Goal: Information Seeking & Learning: Learn about a topic

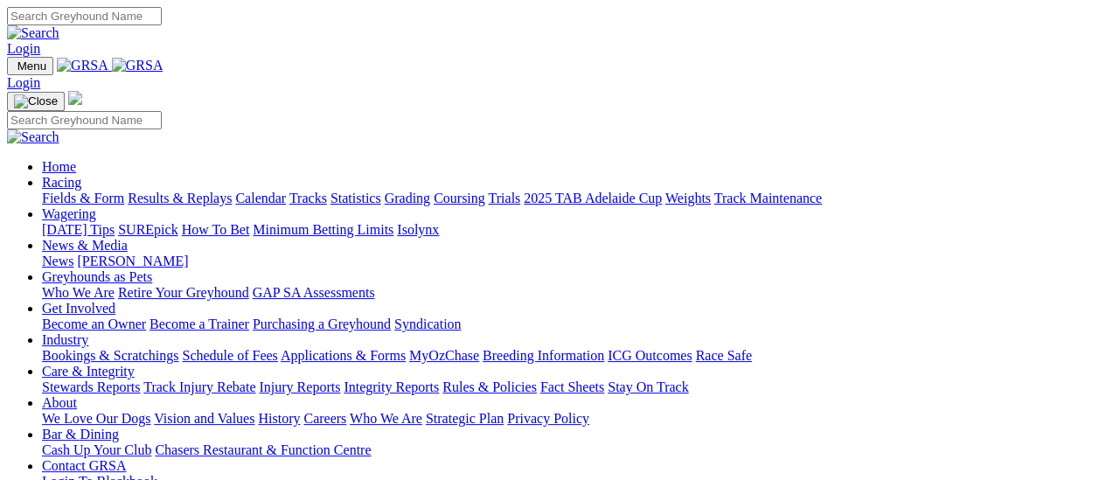
click at [180, 191] on link "Results & Replays" at bounding box center [180, 198] width 104 height 15
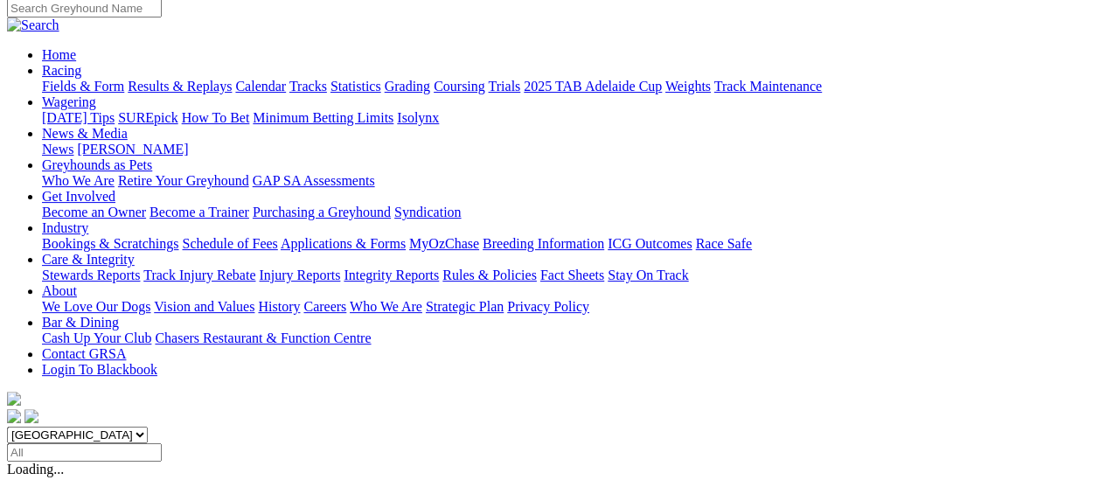
scroll to position [175, 0]
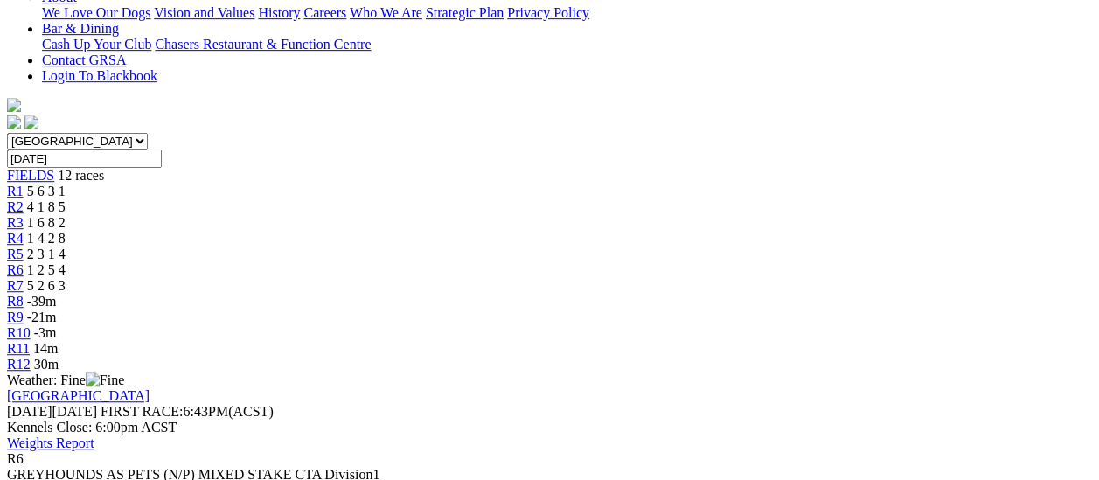
scroll to position [175, 0]
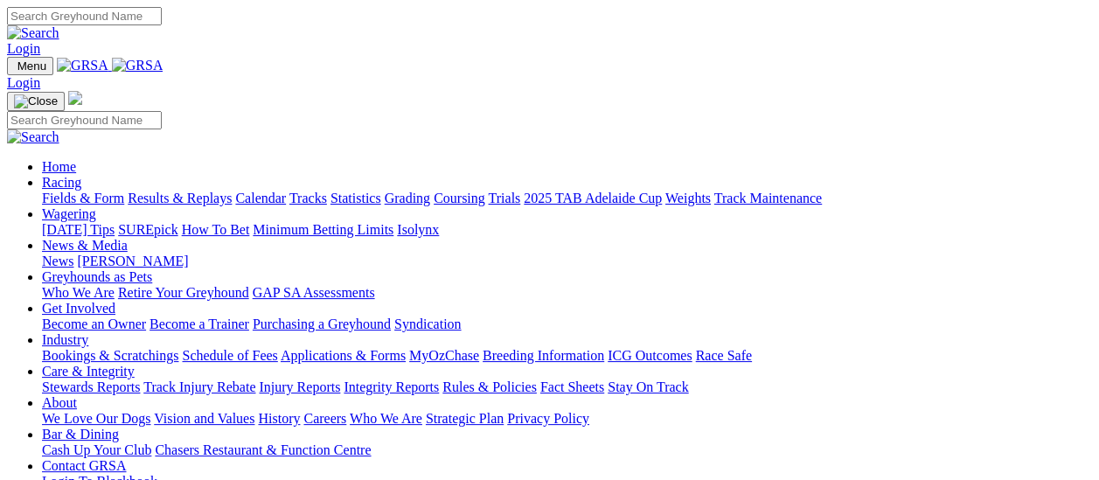
click at [171, 191] on link "Results & Replays" at bounding box center [180, 198] width 104 height 15
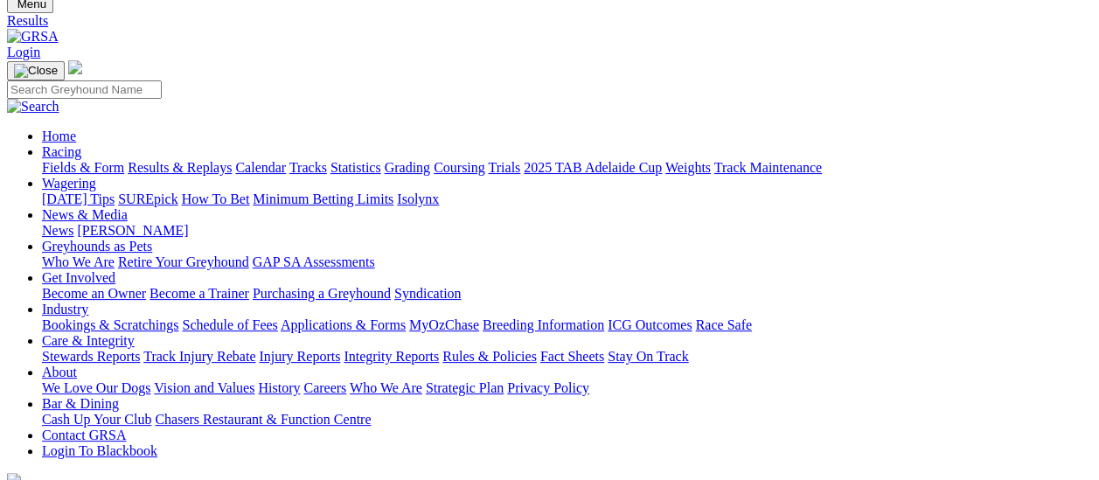
scroll to position [175, 0]
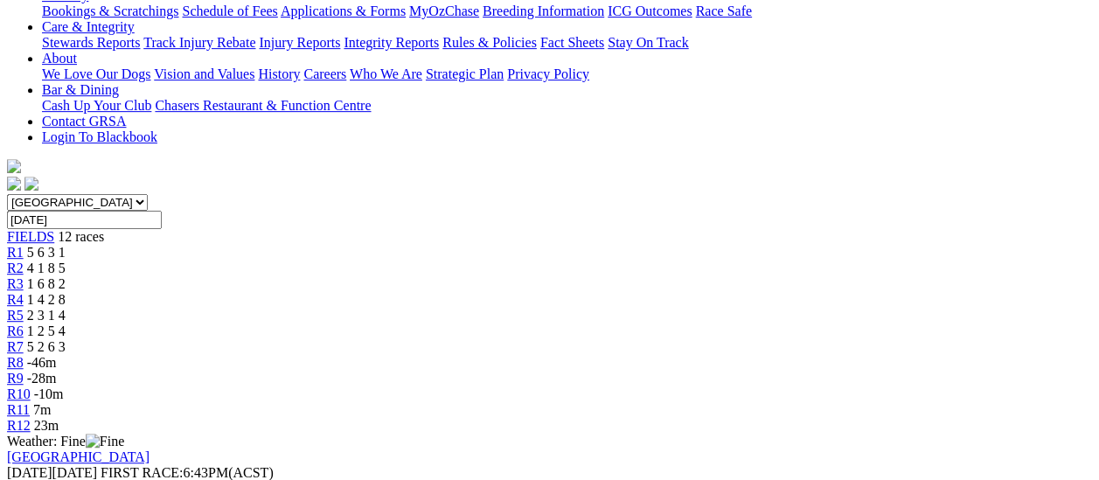
scroll to position [350, 0]
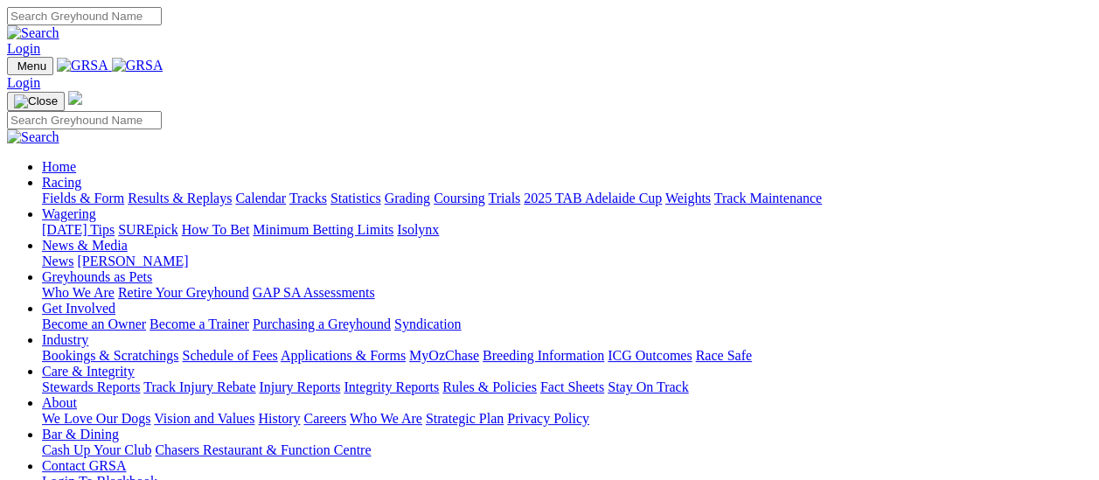
click at [88, 191] on link "Fields & Form" at bounding box center [83, 198] width 82 height 15
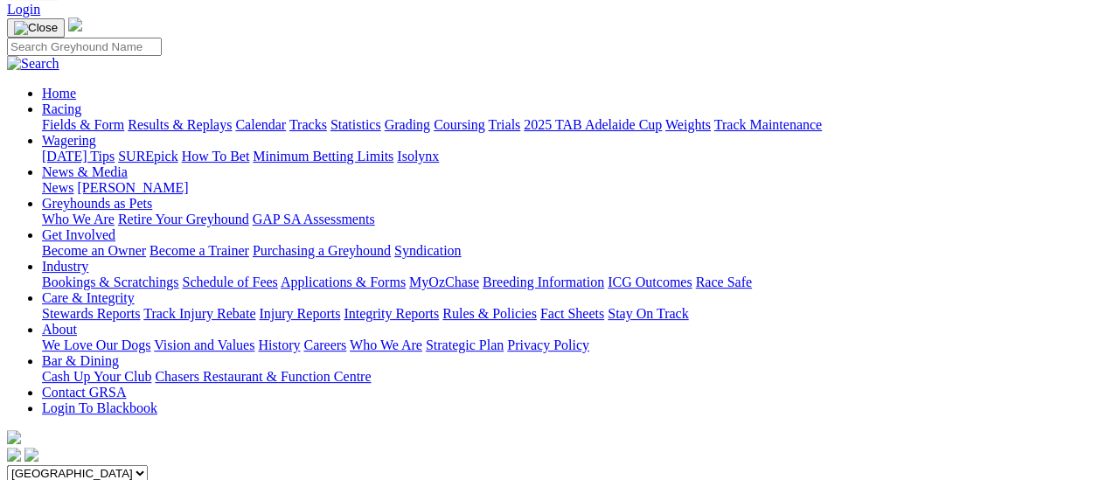
scroll to position [262, 0]
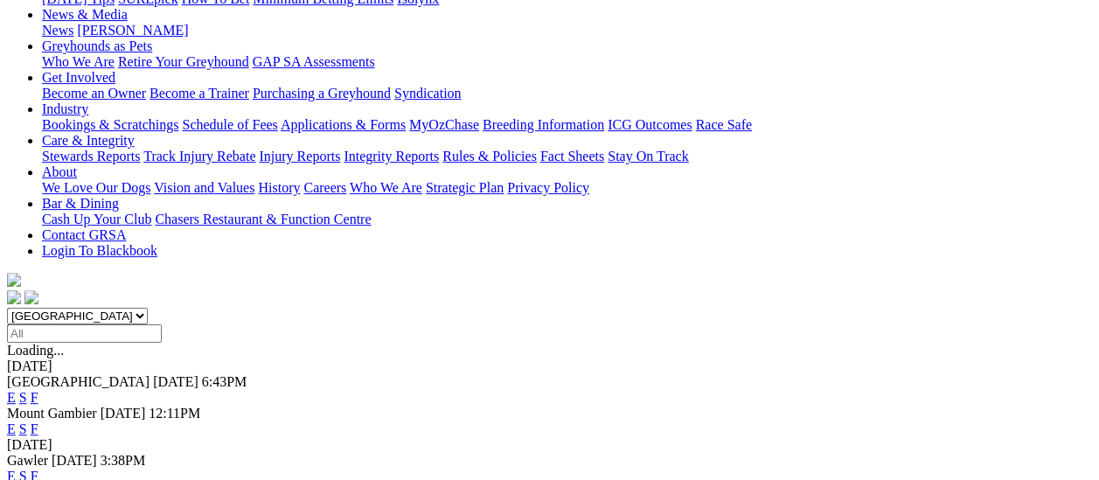
click at [38, 469] on link "F" at bounding box center [35, 476] width 8 height 15
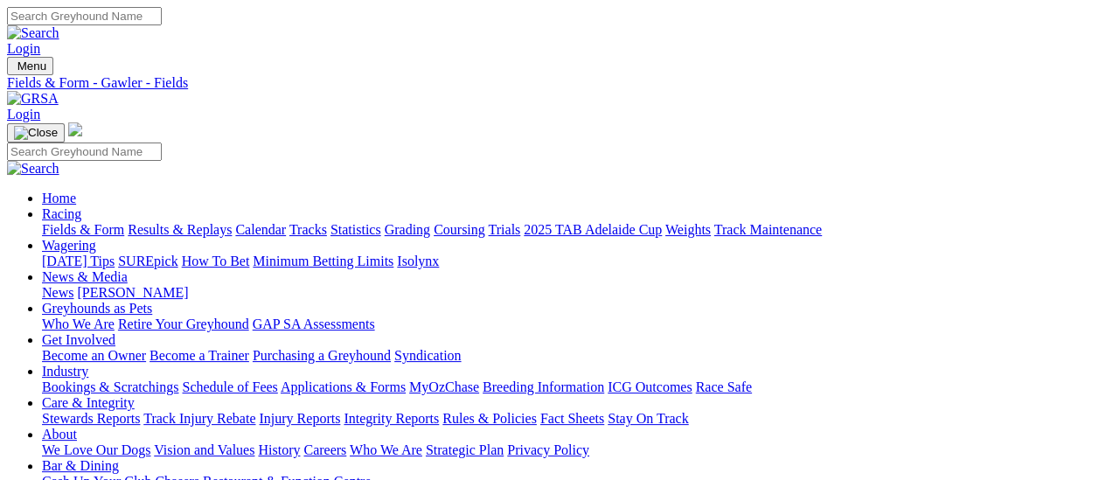
click at [186, 222] on link "Results & Replays" at bounding box center [180, 229] width 104 height 15
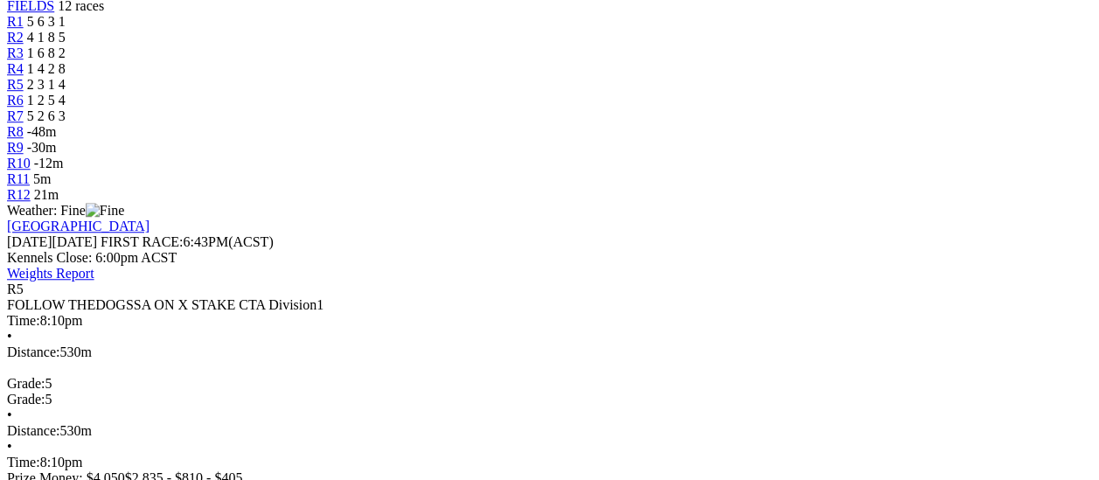
scroll to position [699, 0]
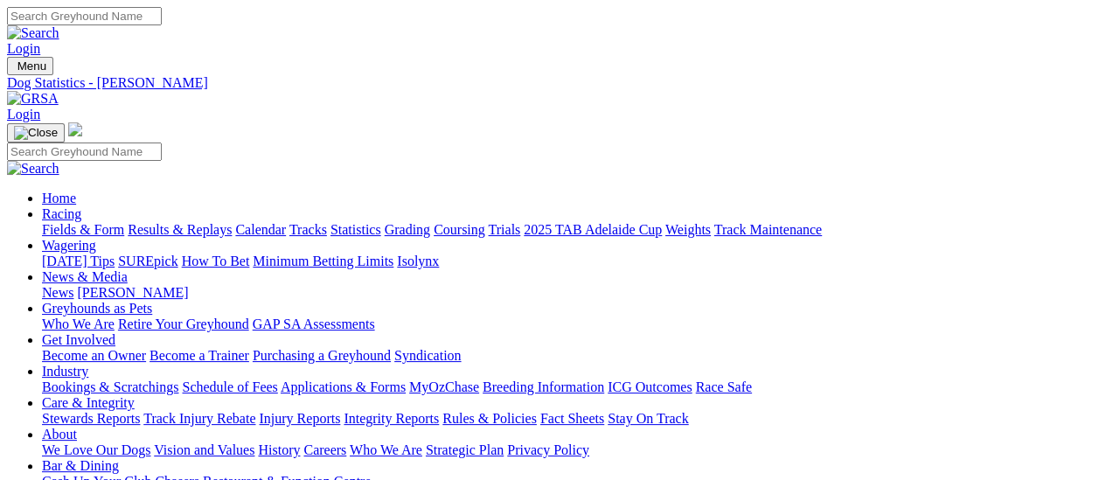
click at [89, 222] on link "Fields & Form" at bounding box center [83, 229] width 82 height 15
click at [47, 222] on link "Fields & Form" at bounding box center [83, 229] width 82 height 15
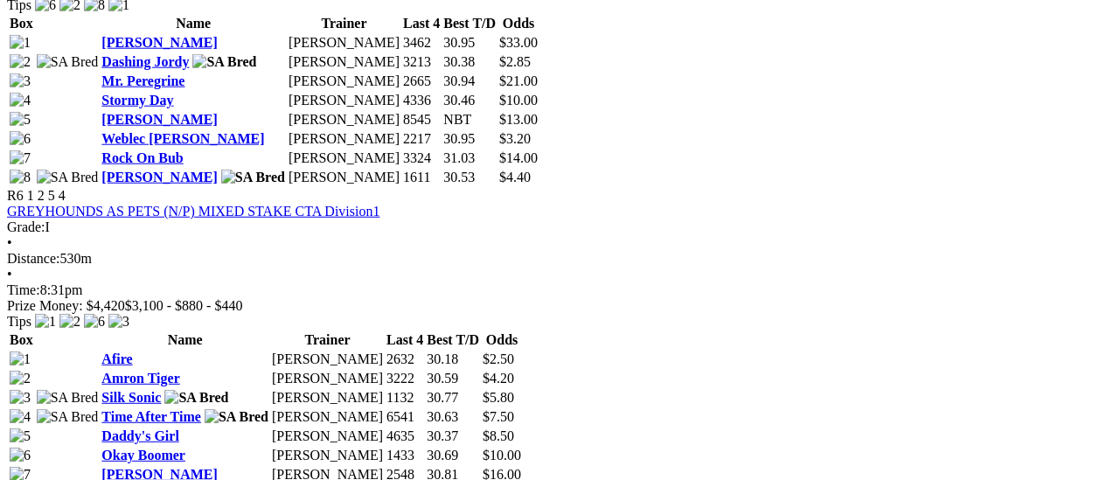
scroll to position [2185, 0]
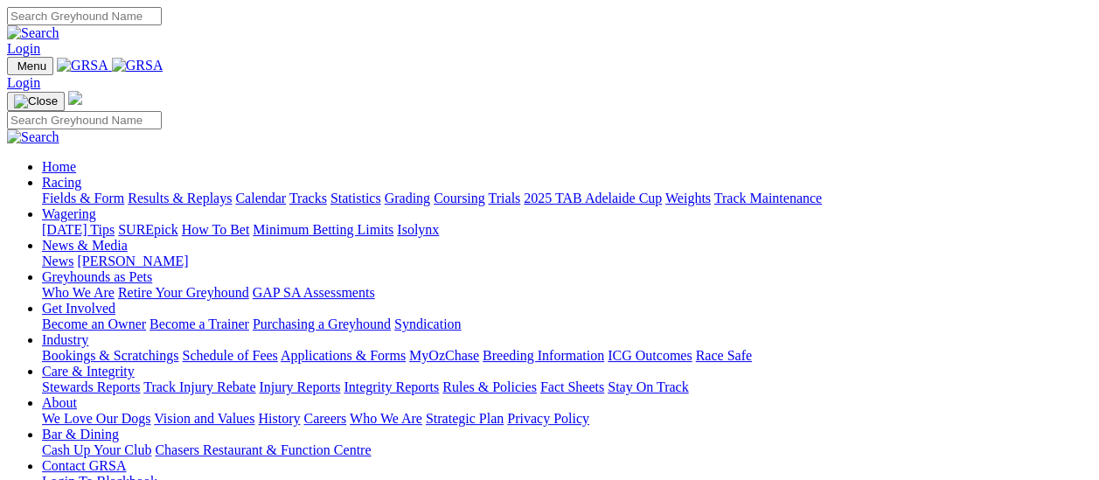
click at [100, 191] on link "Fields & Form" at bounding box center [83, 198] width 82 height 15
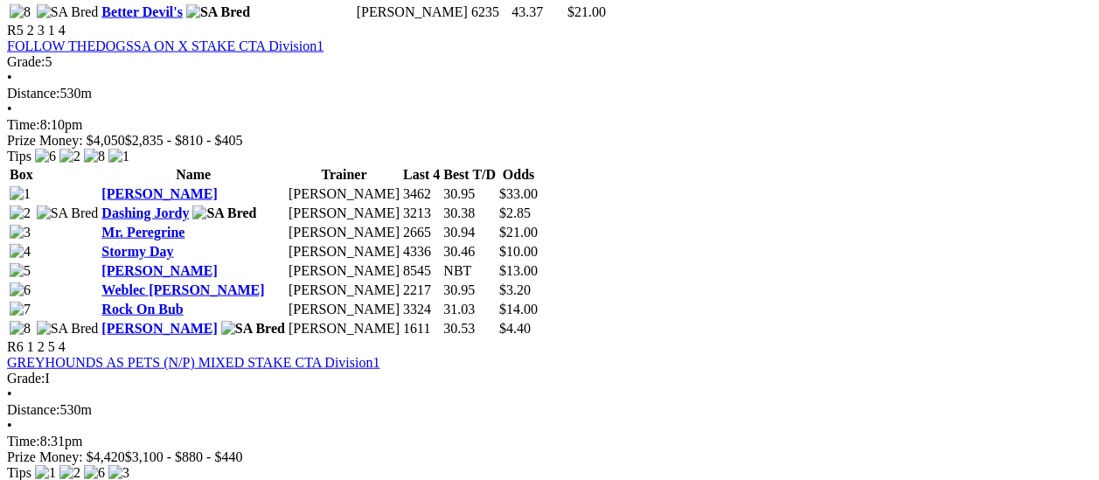
scroll to position [2011, 0]
